Goal: Information Seeking & Learning: Learn about a topic

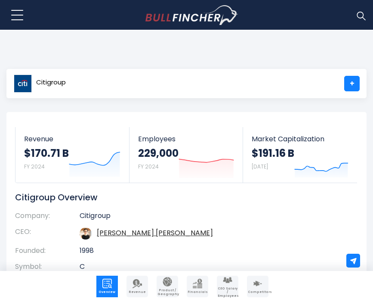
click at [256, 285] on img "Company Competitors" at bounding box center [257, 282] width 9 height 9
click at [257, 285] on img "Company Competitors" at bounding box center [257, 282] width 9 height 9
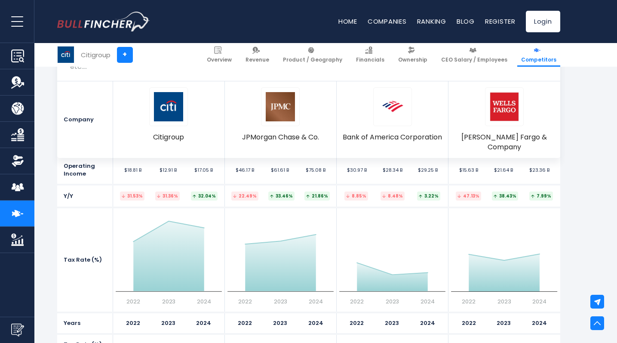
scroll to position [1495, 0]
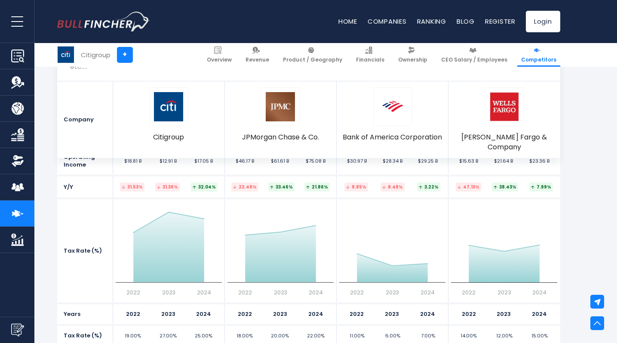
click at [14, 56] on img "Company Overview" at bounding box center [17, 55] width 13 height 13
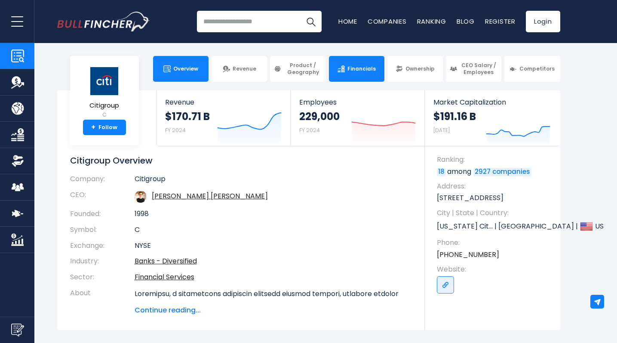
click at [367, 69] on span "Financials" at bounding box center [362, 68] width 28 height 7
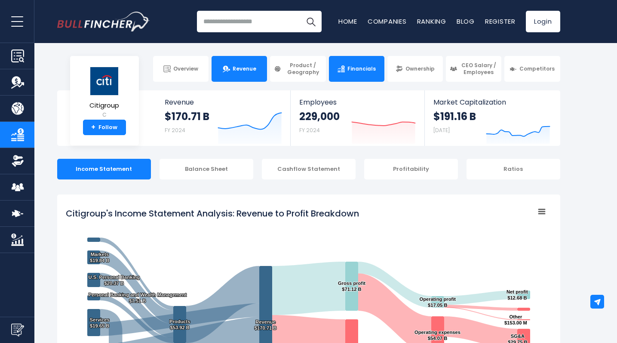
click at [244, 71] on span "Revenue" at bounding box center [245, 68] width 24 height 7
